Goal: Task Accomplishment & Management: Manage account settings

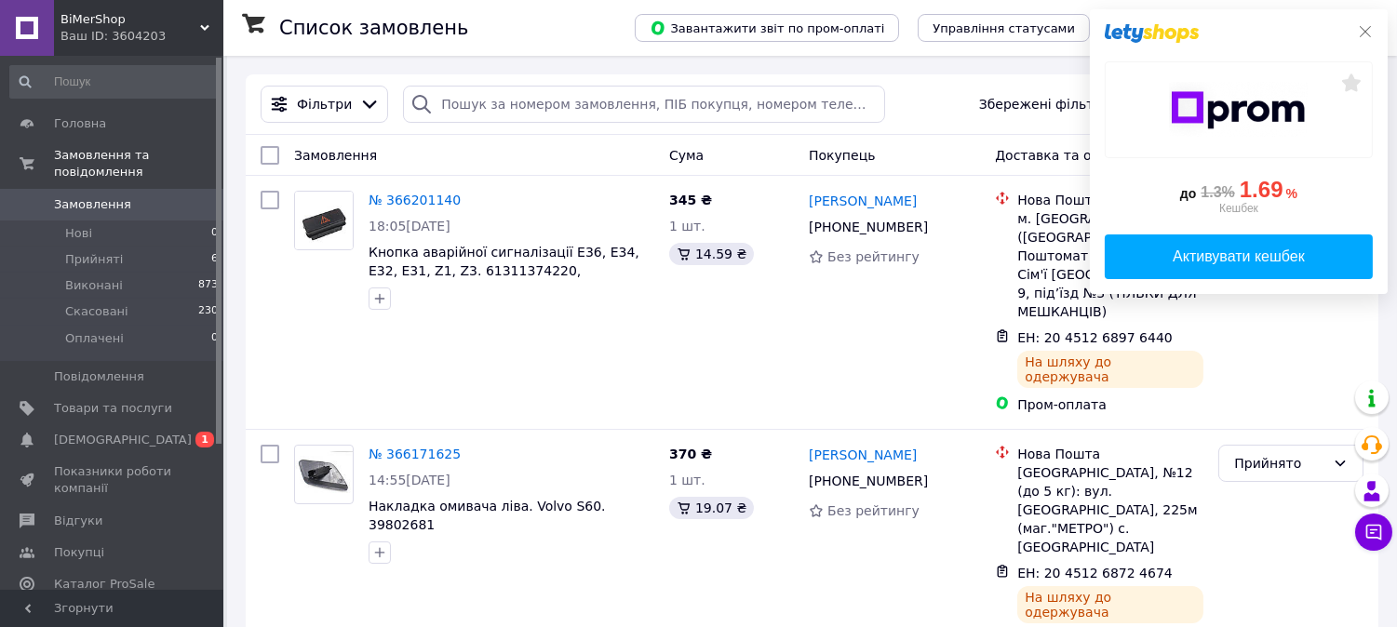
click at [1360, 34] on icon at bounding box center [1365, 31] width 15 height 15
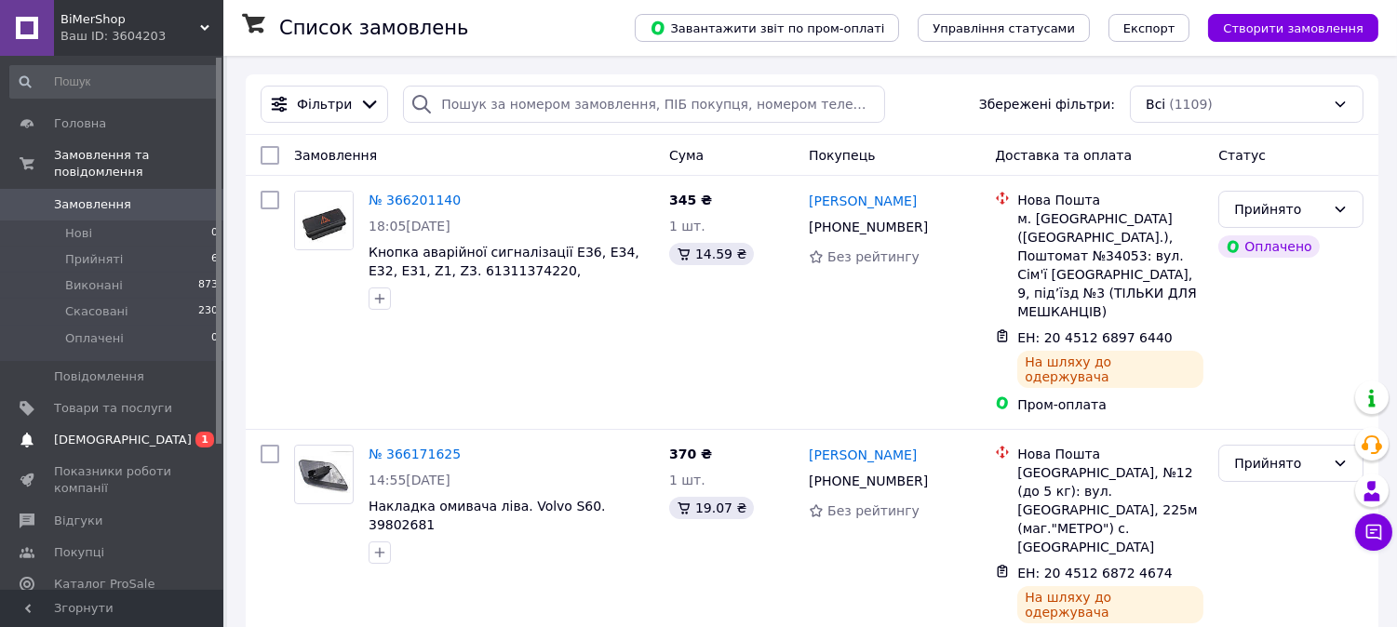
click at [141, 432] on span "[DEMOGRAPHIC_DATA]" at bounding box center [113, 440] width 118 height 17
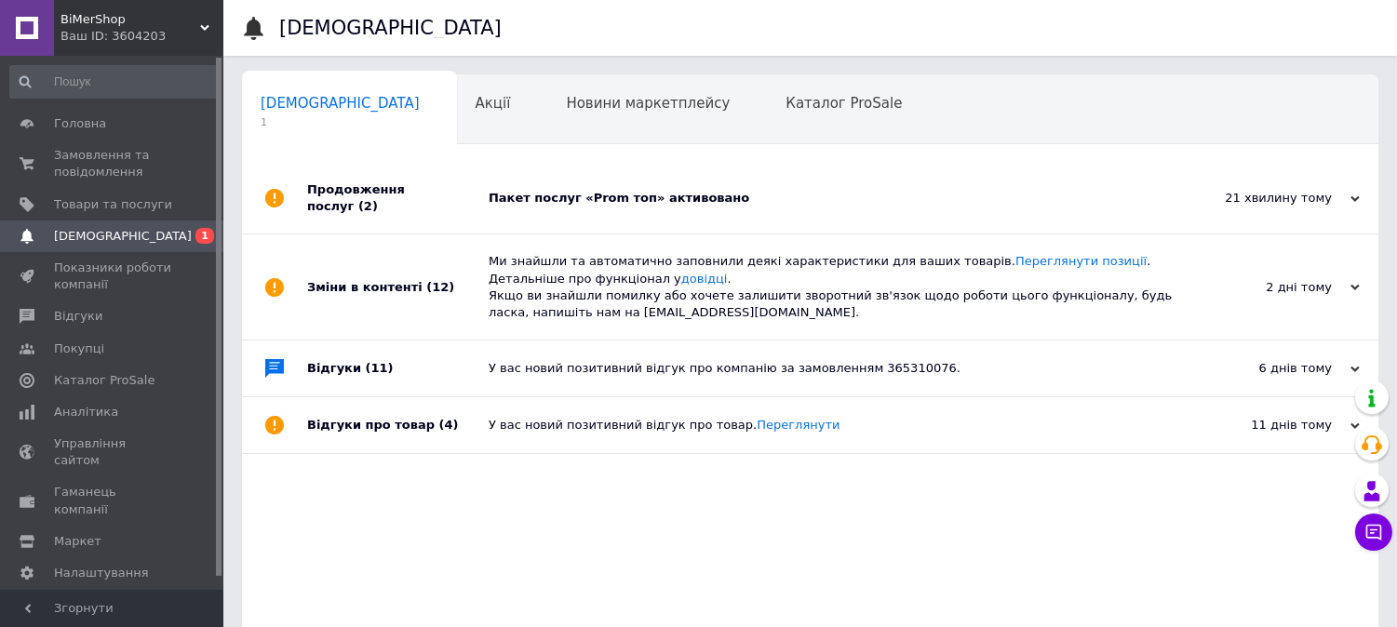
click at [772, 195] on div "Пакет послуг «Prom топ» активовано" at bounding box center [831, 198] width 685 height 17
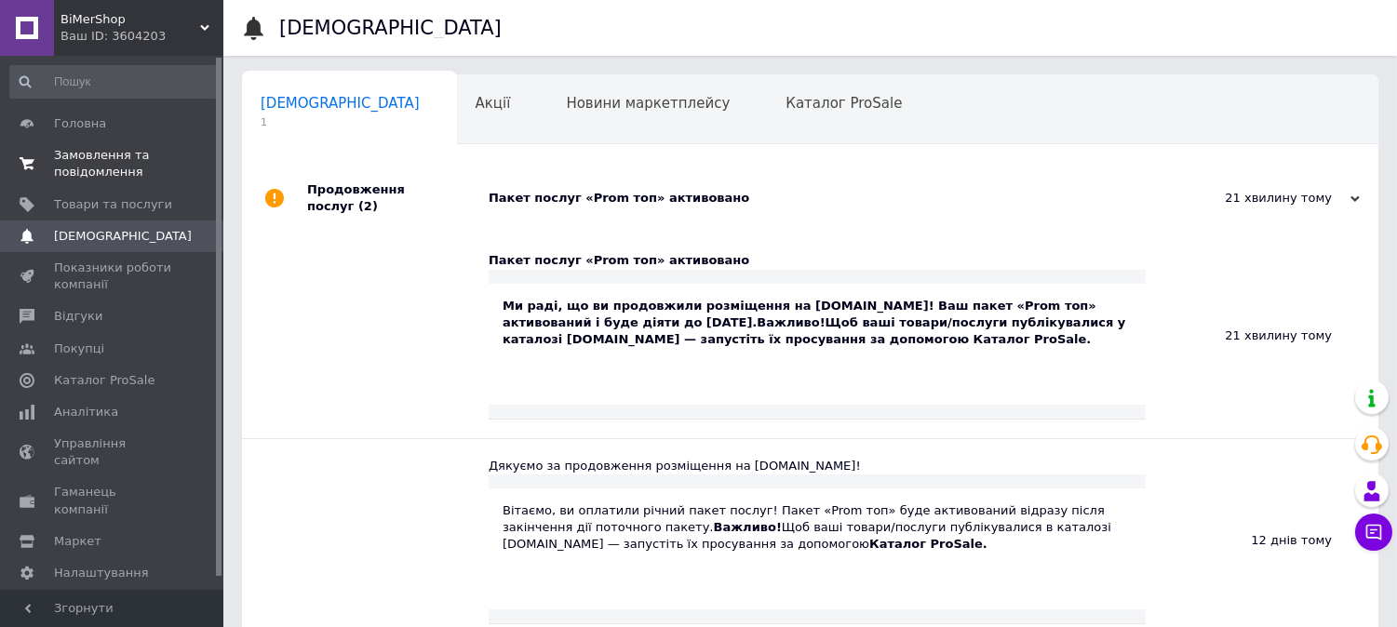
click at [100, 162] on span "Замовлення та повідомлення" at bounding box center [113, 164] width 118 height 34
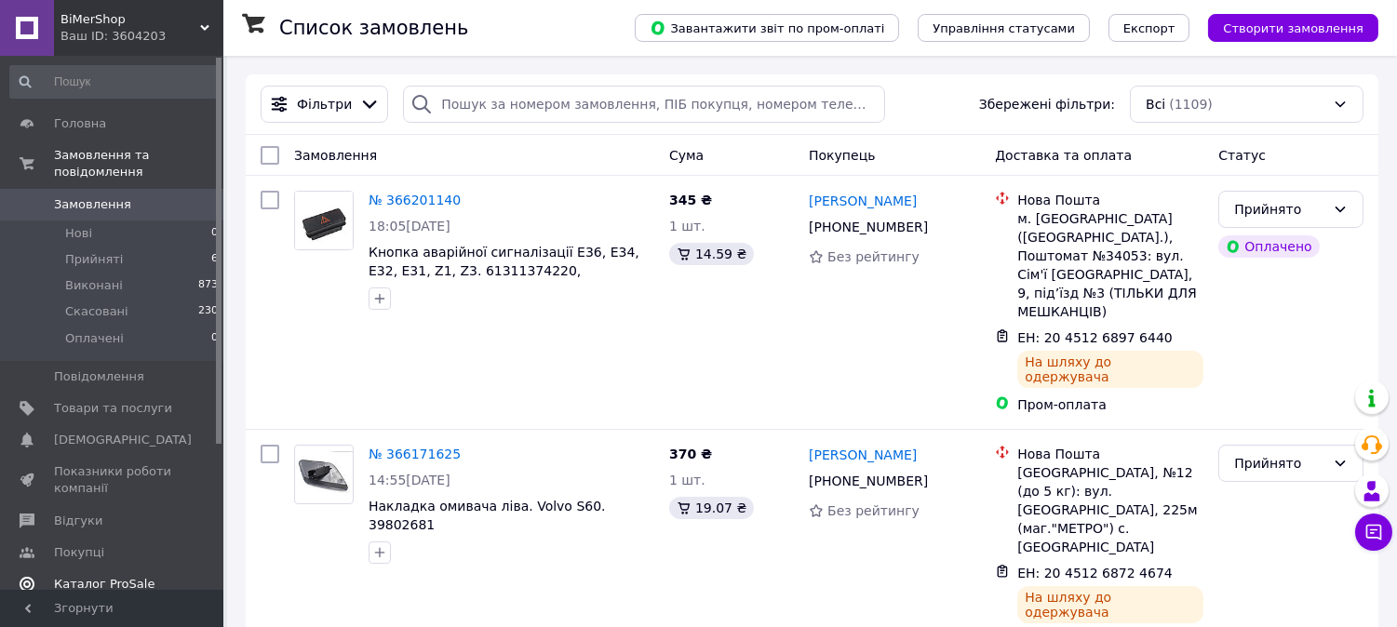
click at [99, 576] on span "Каталог ProSale" at bounding box center [104, 584] width 101 height 17
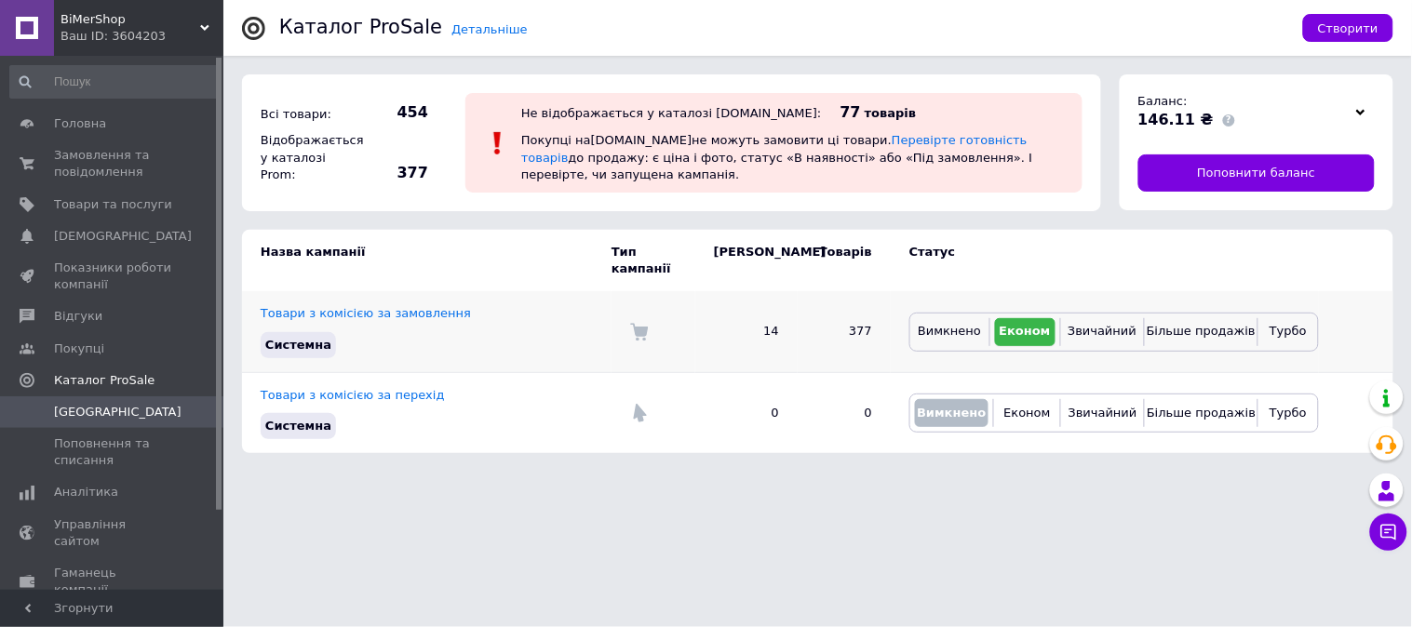
click at [1026, 324] on span "Економ" at bounding box center [1024, 331] width 51 height 14
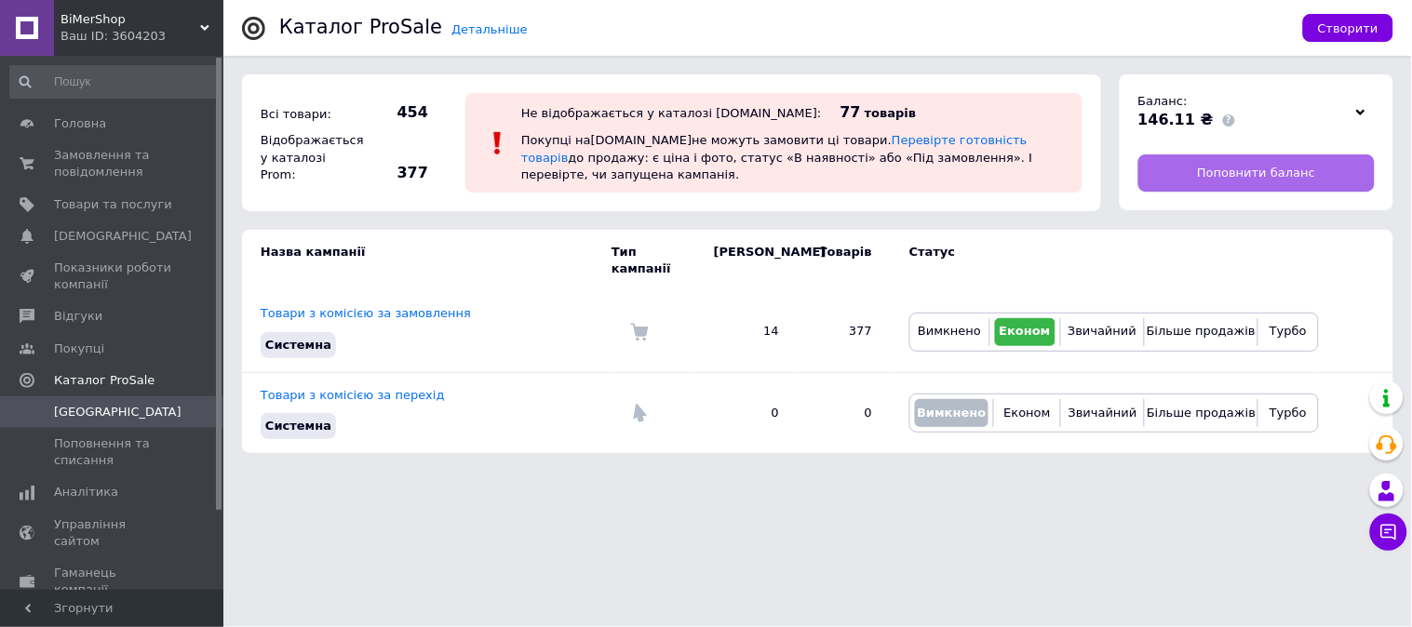
click at [1204, 179] on span "Поповнити баланс" at bounding box center [1256, 173] width 118 height 17
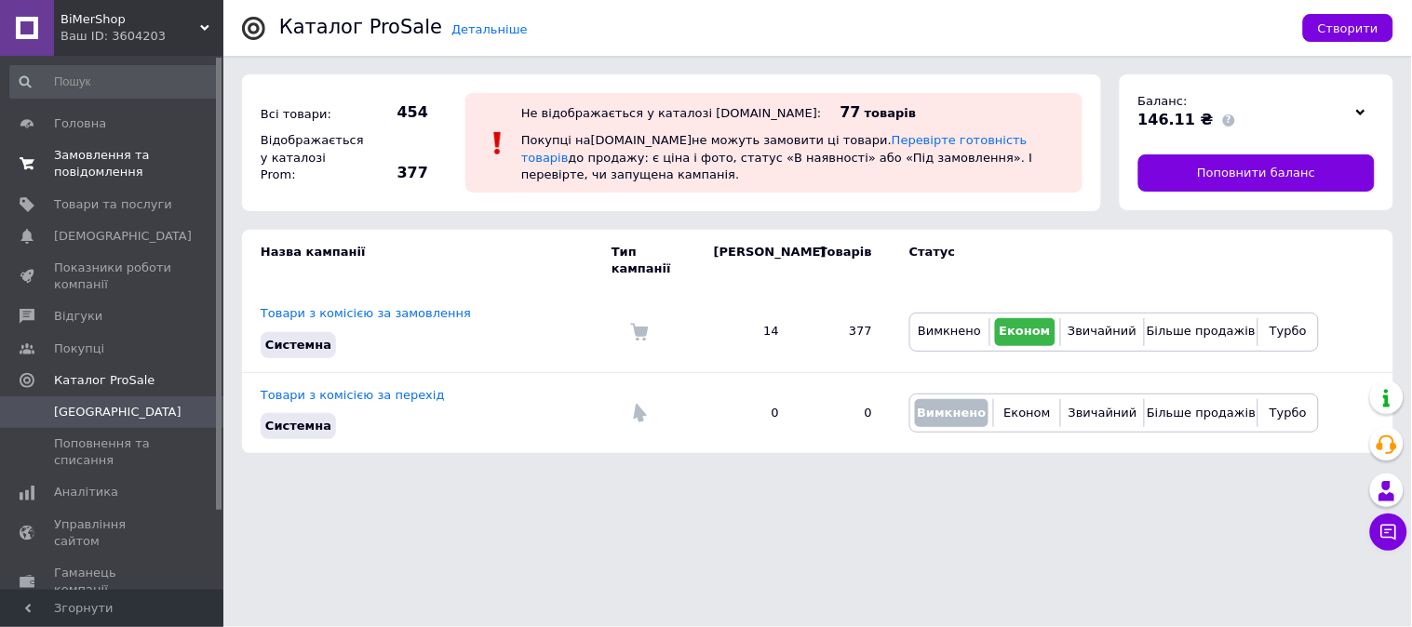
click at [72, 153] on span "Замовлення та повідомлення" at bounding box center [113, 164] width 118 height 34
